Goal: Task Accomplishment & Management: Use online tool/utility

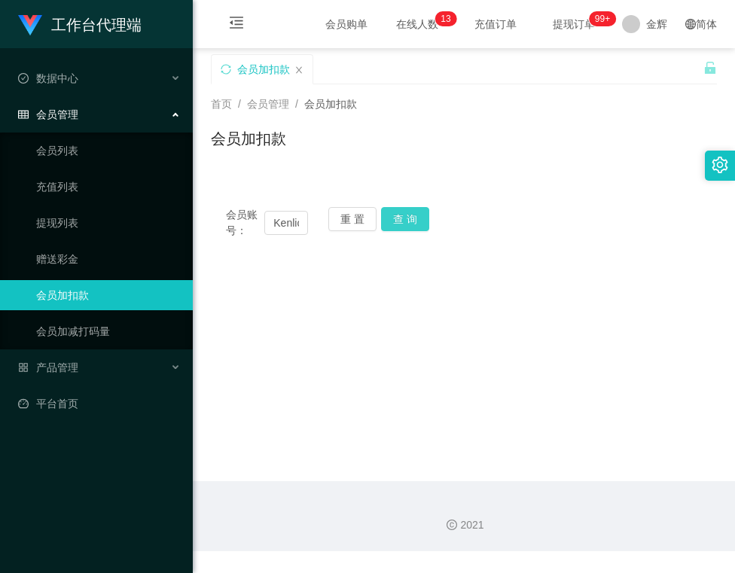
scroll to position [0, 8]
type input "Kenlick"
click at [399, 215] on button "查 询" at bounding box center [405, 219] width 48 height 24
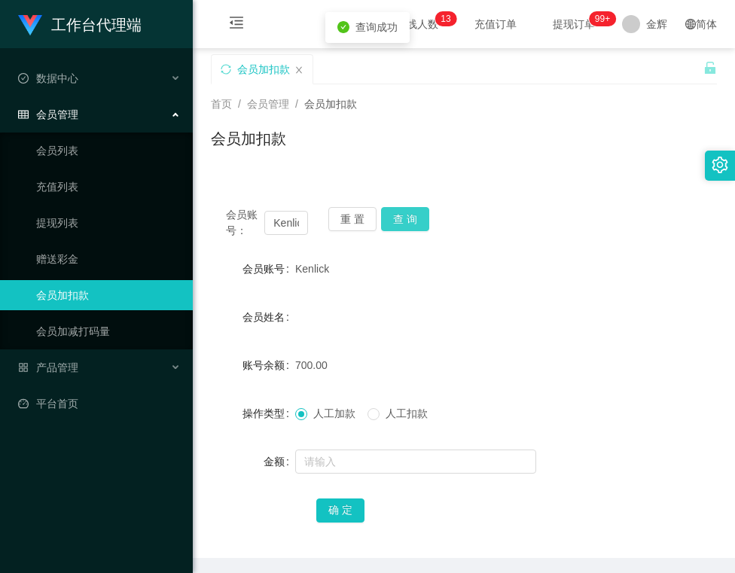
click at [396, 215] on button "查 询" at bounding box center [405, 219] width 48 height 24
click at [396, 215] on button "查 询" at bounding box center [413, 219] width 65 height 24
click at [414, 212] on button "查 询" at bounding box center [405, 219] width 48 height 24
click at [420, 212] on button "查 询" at bounding box center [405, 219] width 48 height 24
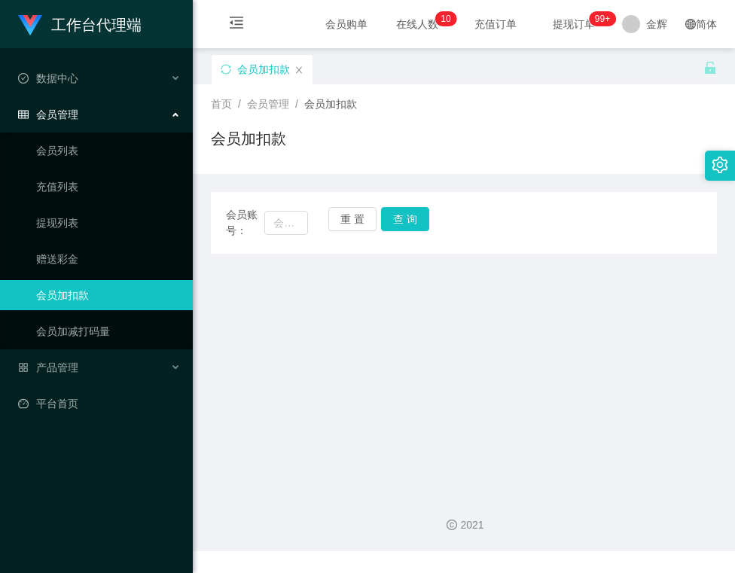
click at [420, 303] on main "关闭左侧 关闭右侧 关闭其它 刷新页面 会员加扣款 首页 / 会员管理 / 会员加扣款 / 会员加扣款 会员账号： 重 置 查 询 会员账号 会员姓名 账号余…" at bounding box center [464, 264] width 542 height 433
drag, startPoint x: 356, startPoint y: 286, endPoint x: 351, endPoint y: 278, distance: 9.4
click at [356, 286] on main "关闭左侧 关闭右侧 关闭其它 刷新页面 会员加扣款 首页 / 会员管理 / 会员加扣款 / 会员加扣款 会员账号： 重 置 查 询 会员账号 会员姓名 账号余…" at bounding box center [464, 264] width 542 height 433
